Goal: Check status: Check status

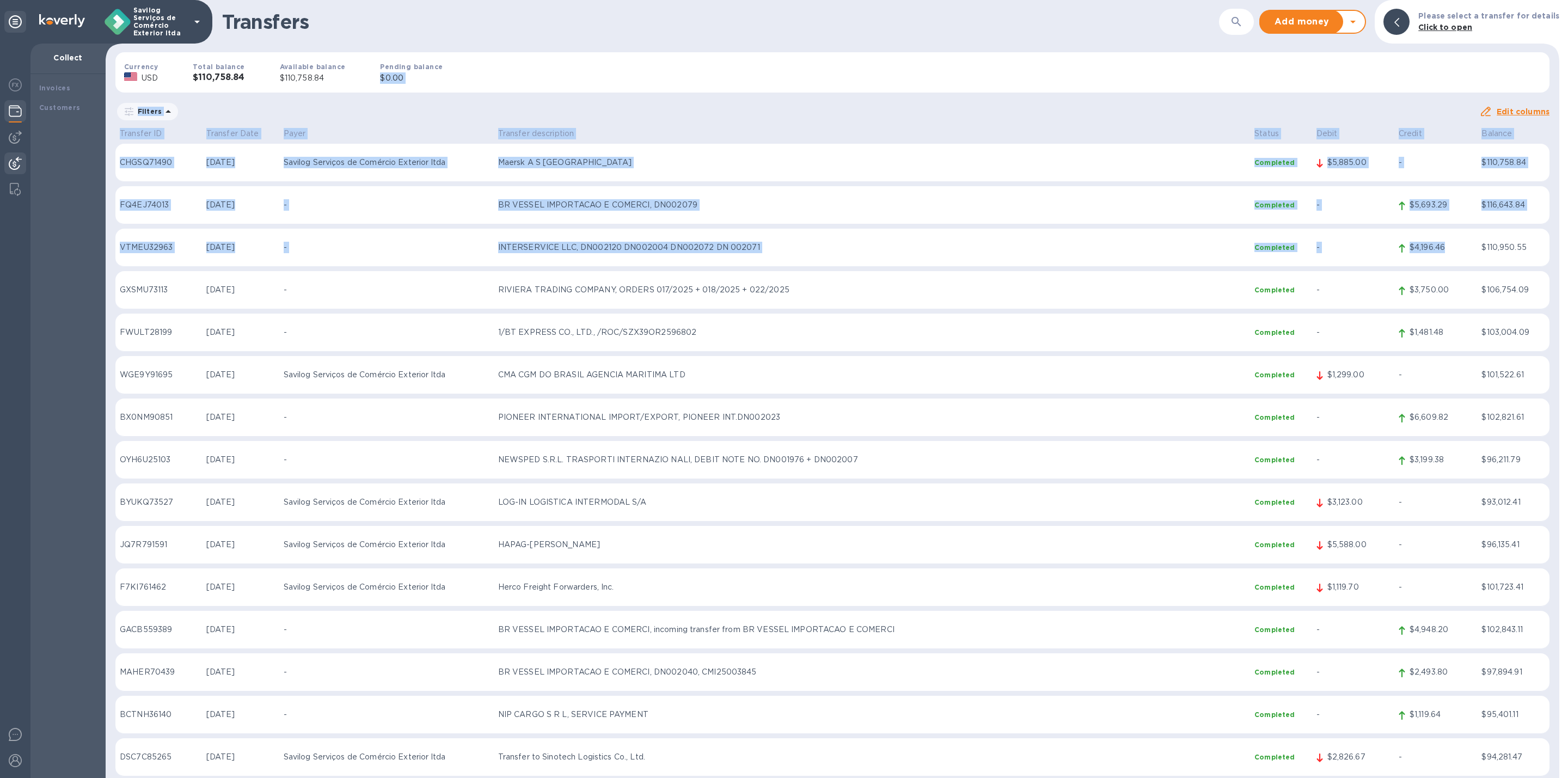
drag, startPoint x: 724, startPoint y: 64, endPoint x: 1467, endPoint y: 260, distance: 768.4
click at [1467, 260] on div "Transfers ​ Add money Withdraw money Please select a transfer for details Click…" at bounding box center [832, 389] width 1453 height 778
click at [1044, 72] on div "Currency USD Total balance $110,758.84 Available balance $110,758.84 Pending ba…" at bounding box center [832, 72] width 1451 height 58
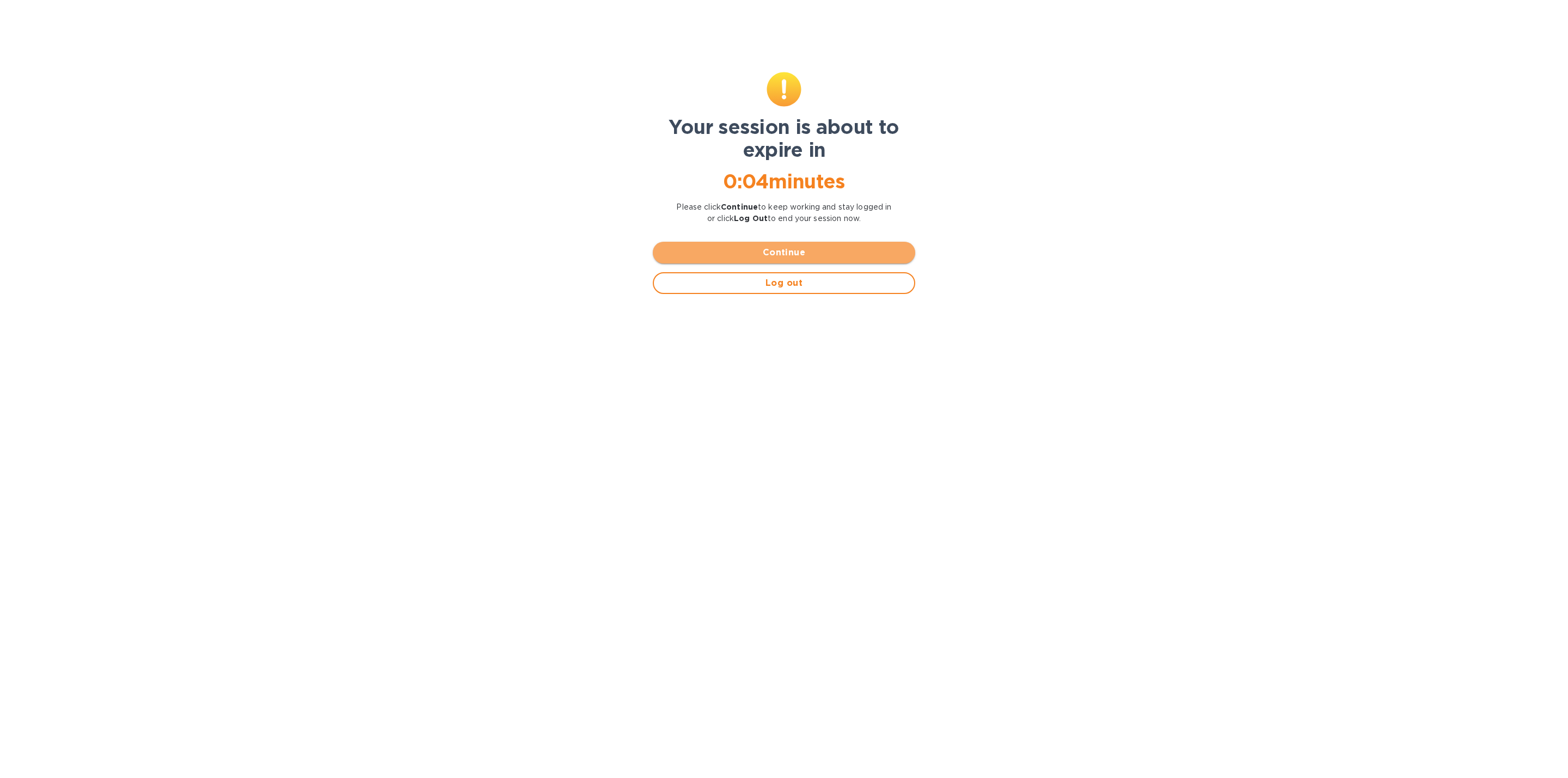
click at [787, 255] on span "Continue" at bounding box center [784, 253] width 245 height 13
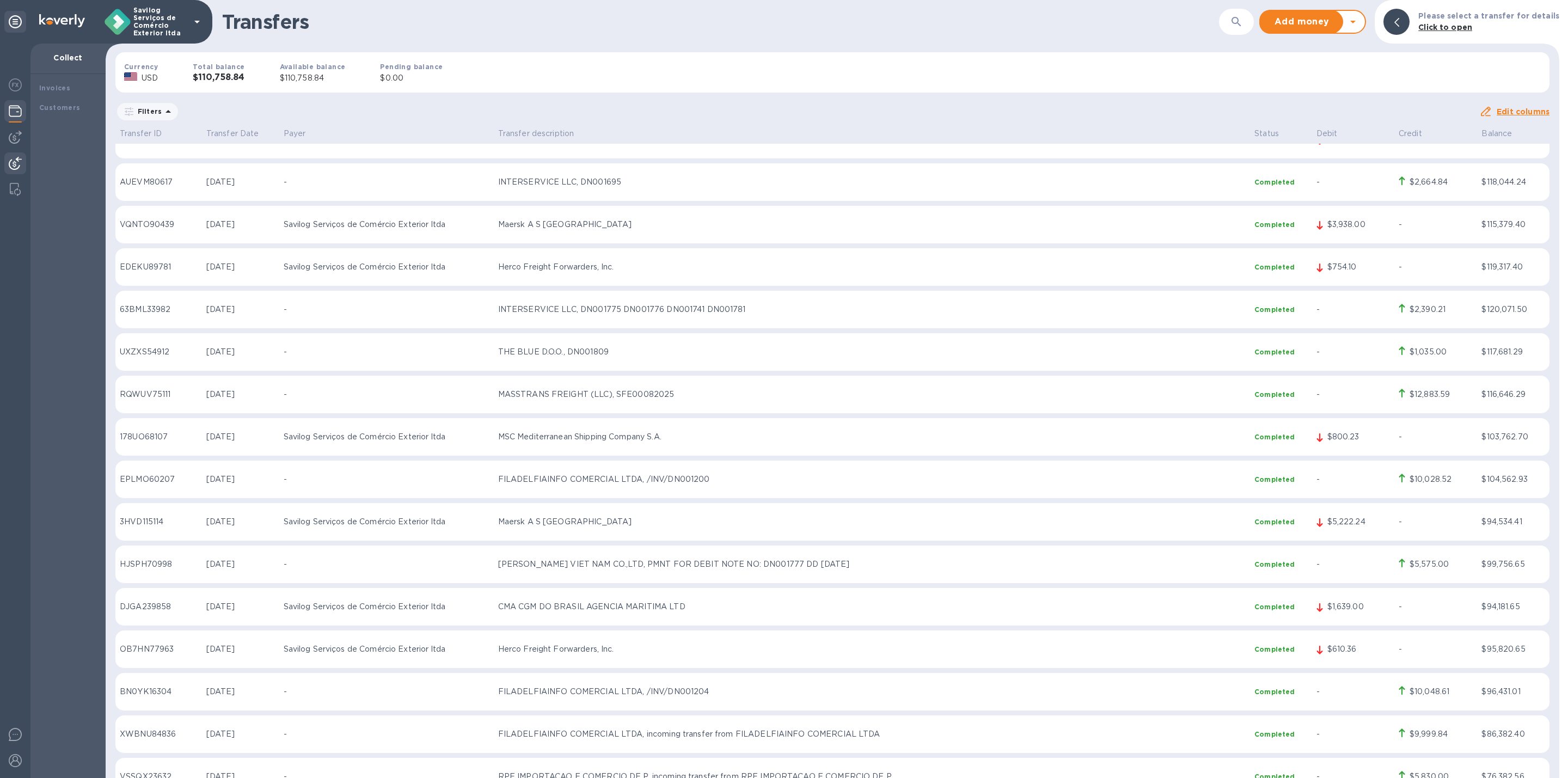
scroll to position [2256, 0]
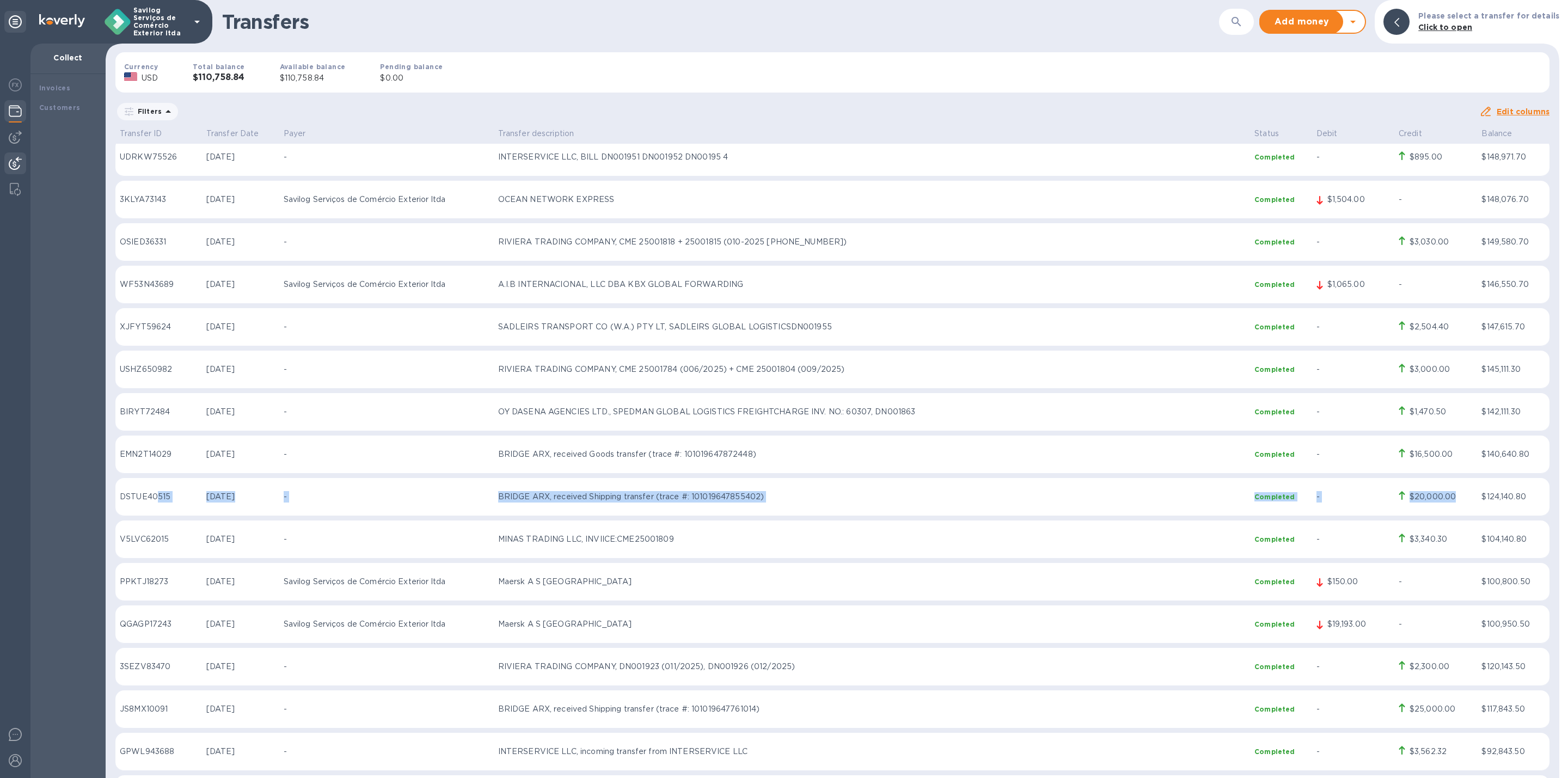
drag, startPoint x: 1452, startPoint y: 502, endPoint x: 155, endPoint y: 510, distance: 1297.0
click at [155, 510] on tr "DSTUE40515 [DATE] - BRIDGE ARX, received Shipping transfer (trace #: 1010196478…" at bounding box center [832, 497] width 1434 height 38
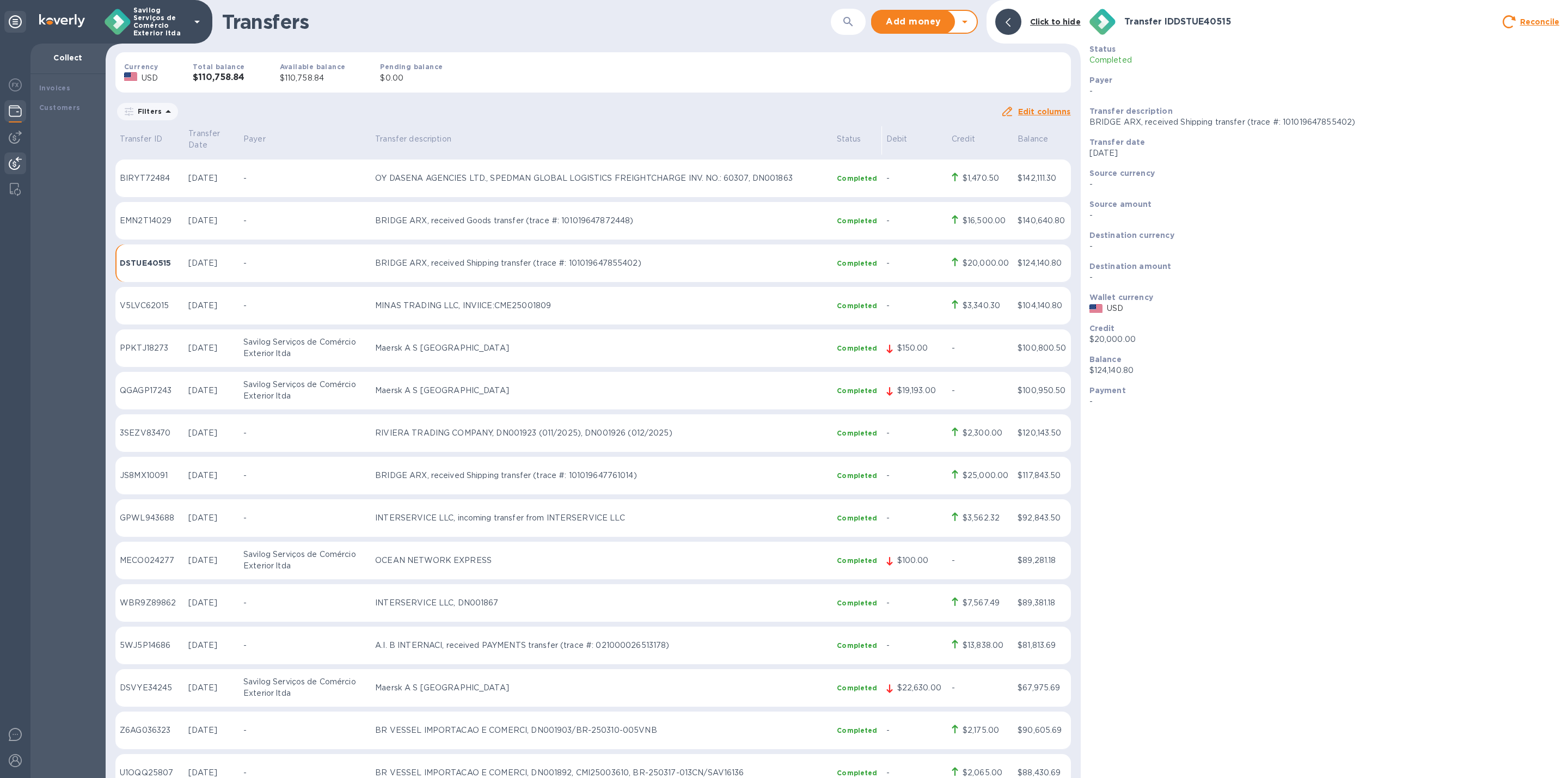
scroll to position [4039, 0]
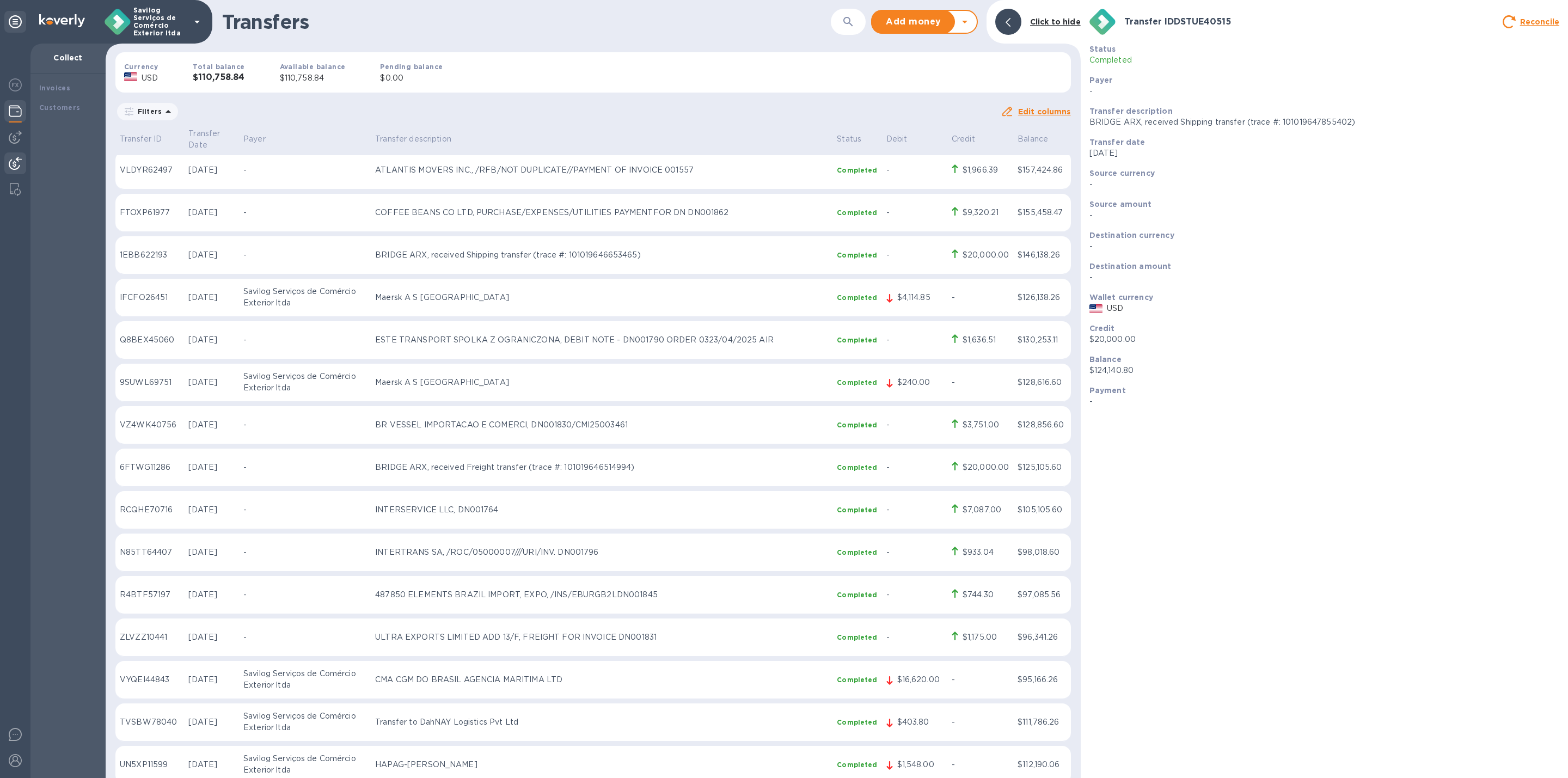
click at [1099, 64] on p "Completed" at bounding box center [1324, 60] width 470 height 11
click at [1065, 13] on div "Click to hide" at bounding box center [1055, 22] width 60 height 20
